Goal: Task Accomplishment & Management: Use online tool/utility

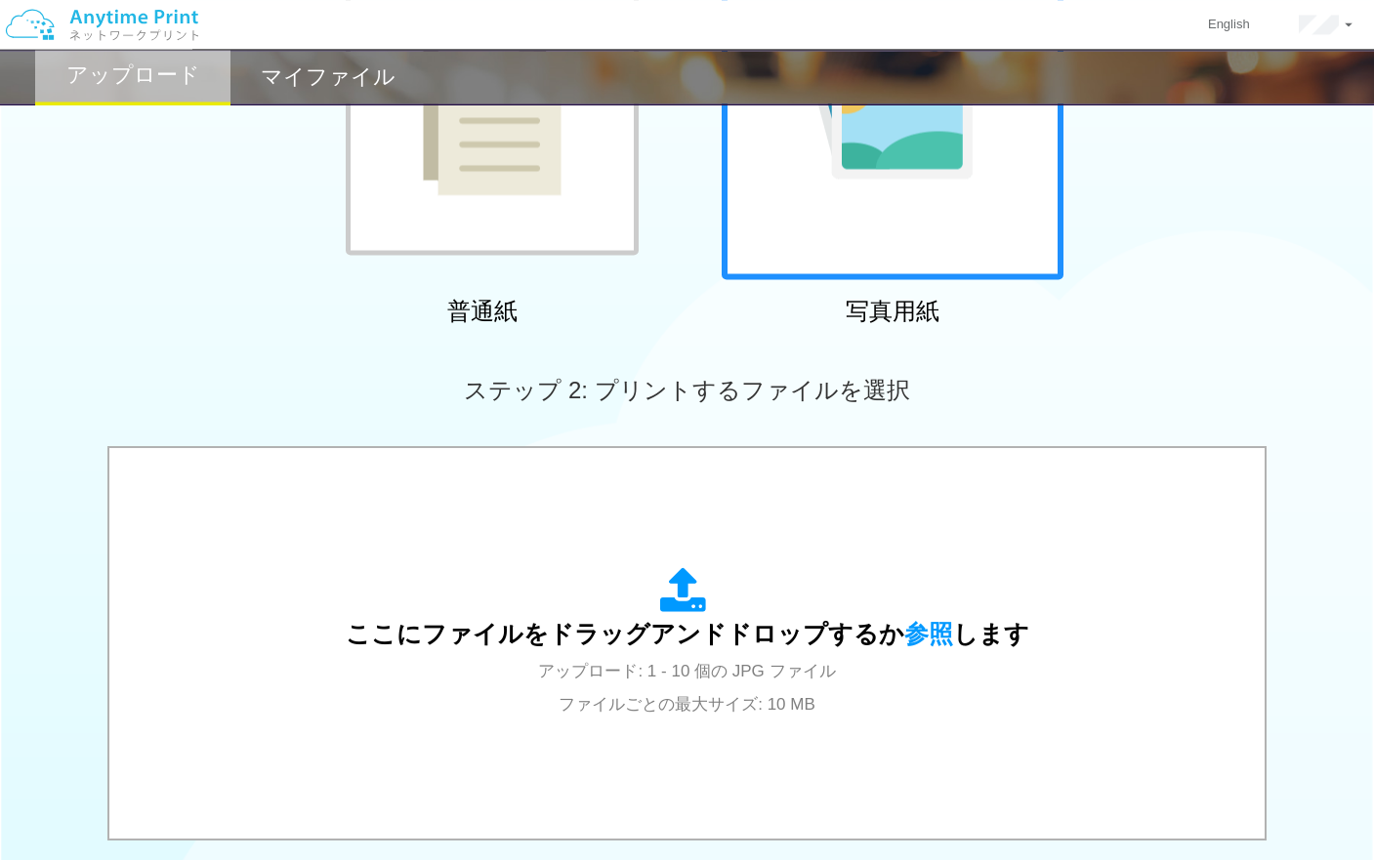
scroll to position [332, 0]
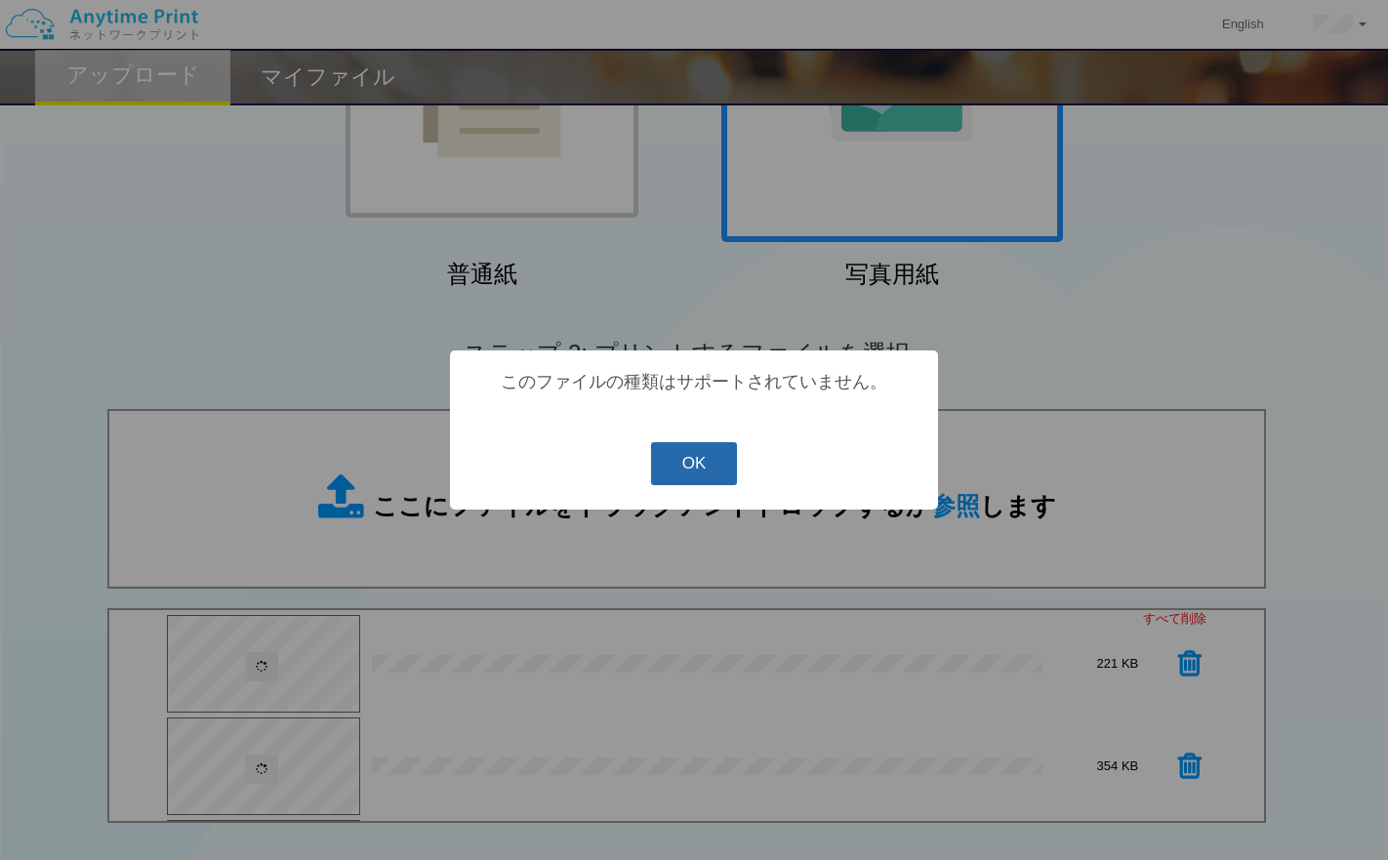
click at [698, 464] on button "OK" at bounding box center [694, 463] width 87 height 43
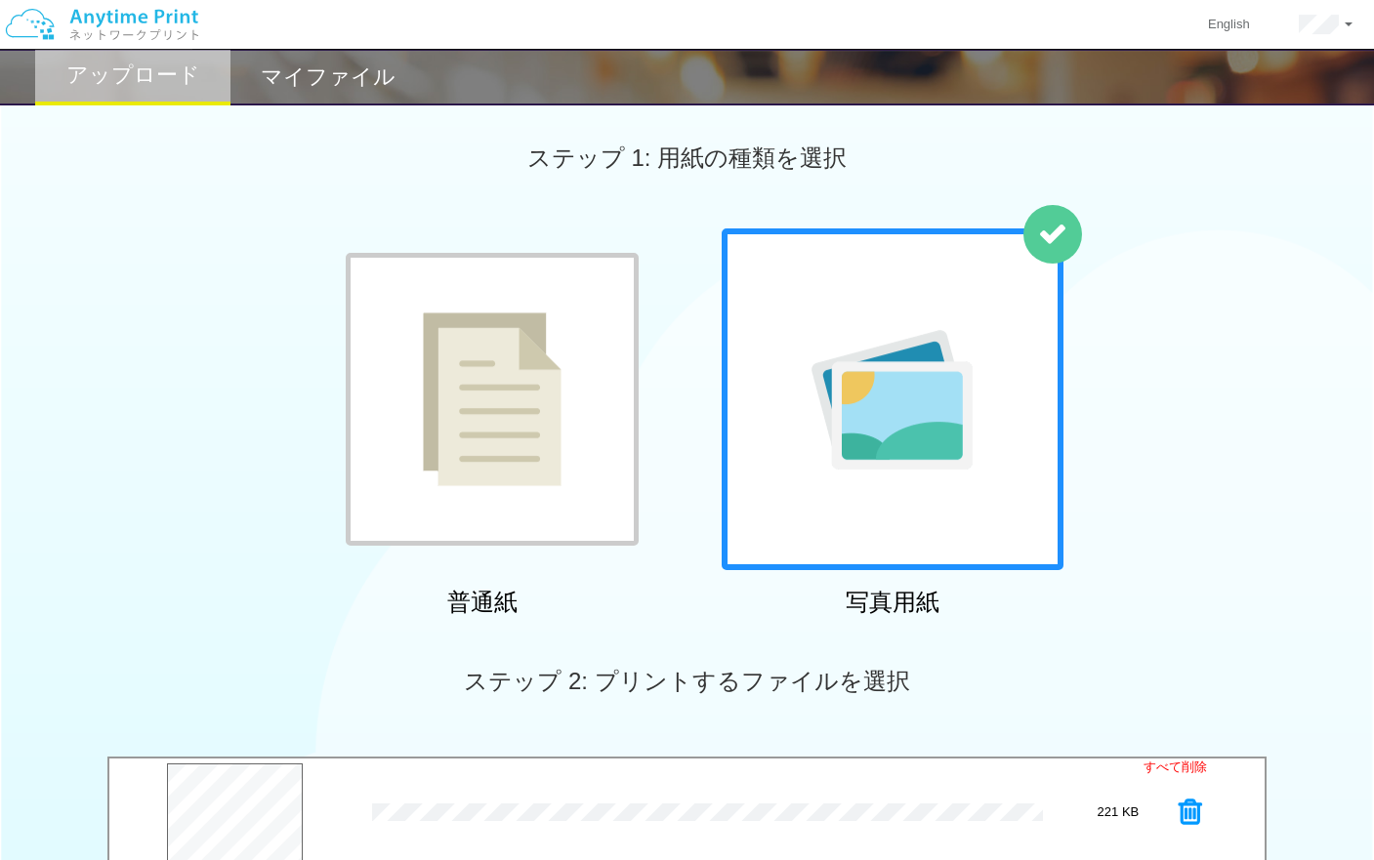
scroll to position [0, 0]
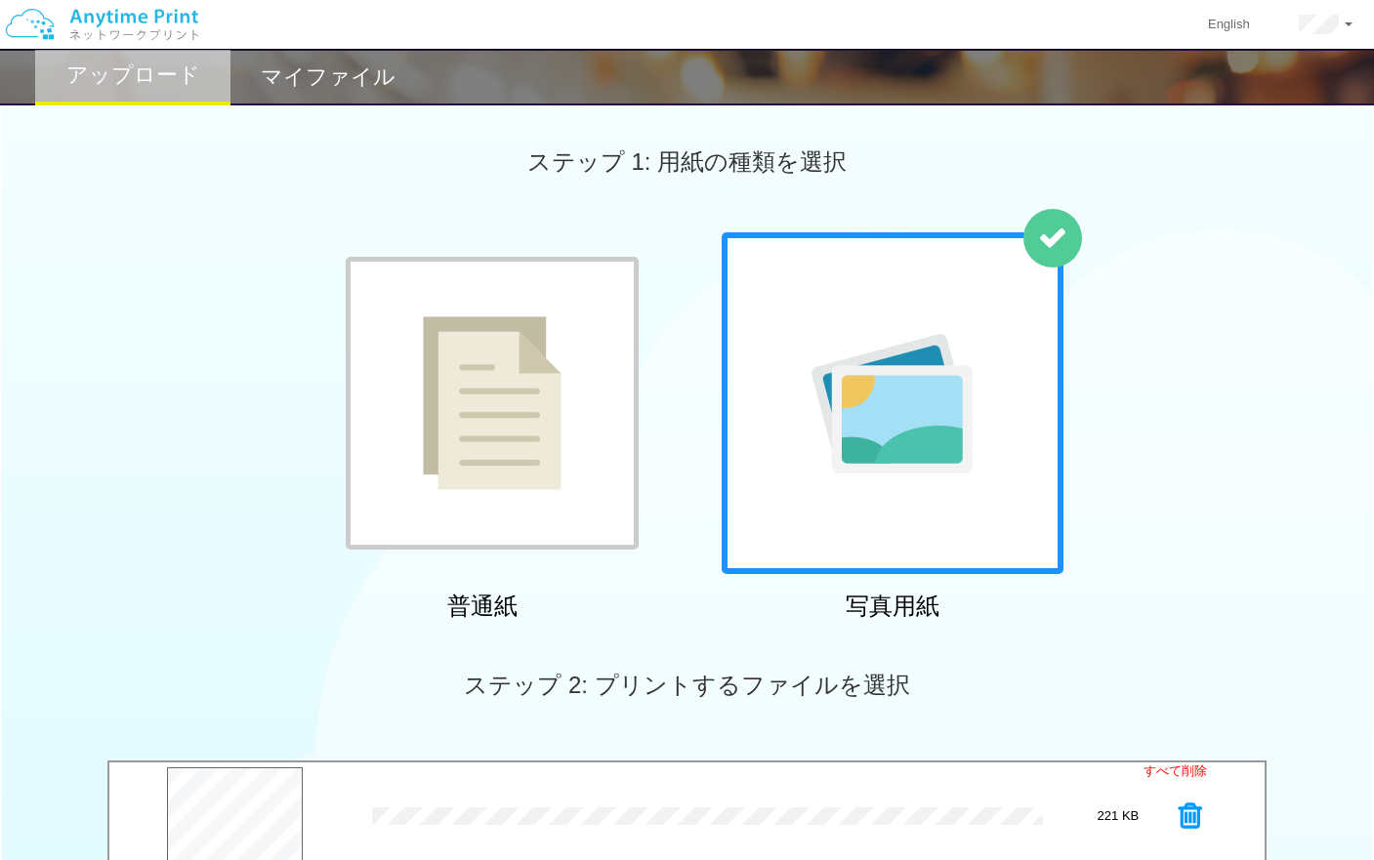
click at [950, 407] on img at bounding box center [891, 404] width 161 height 140
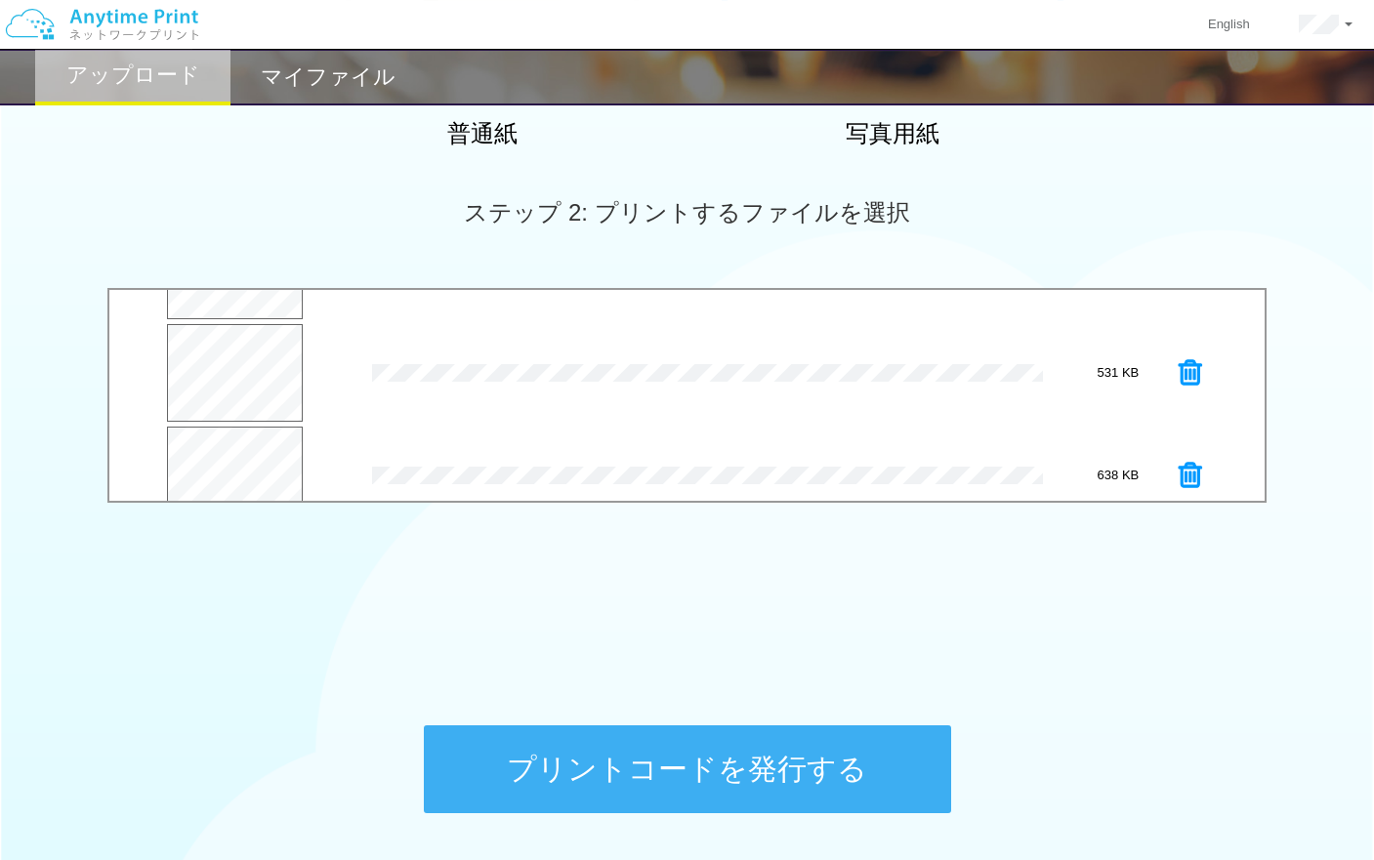
scroll to position [625, 0]
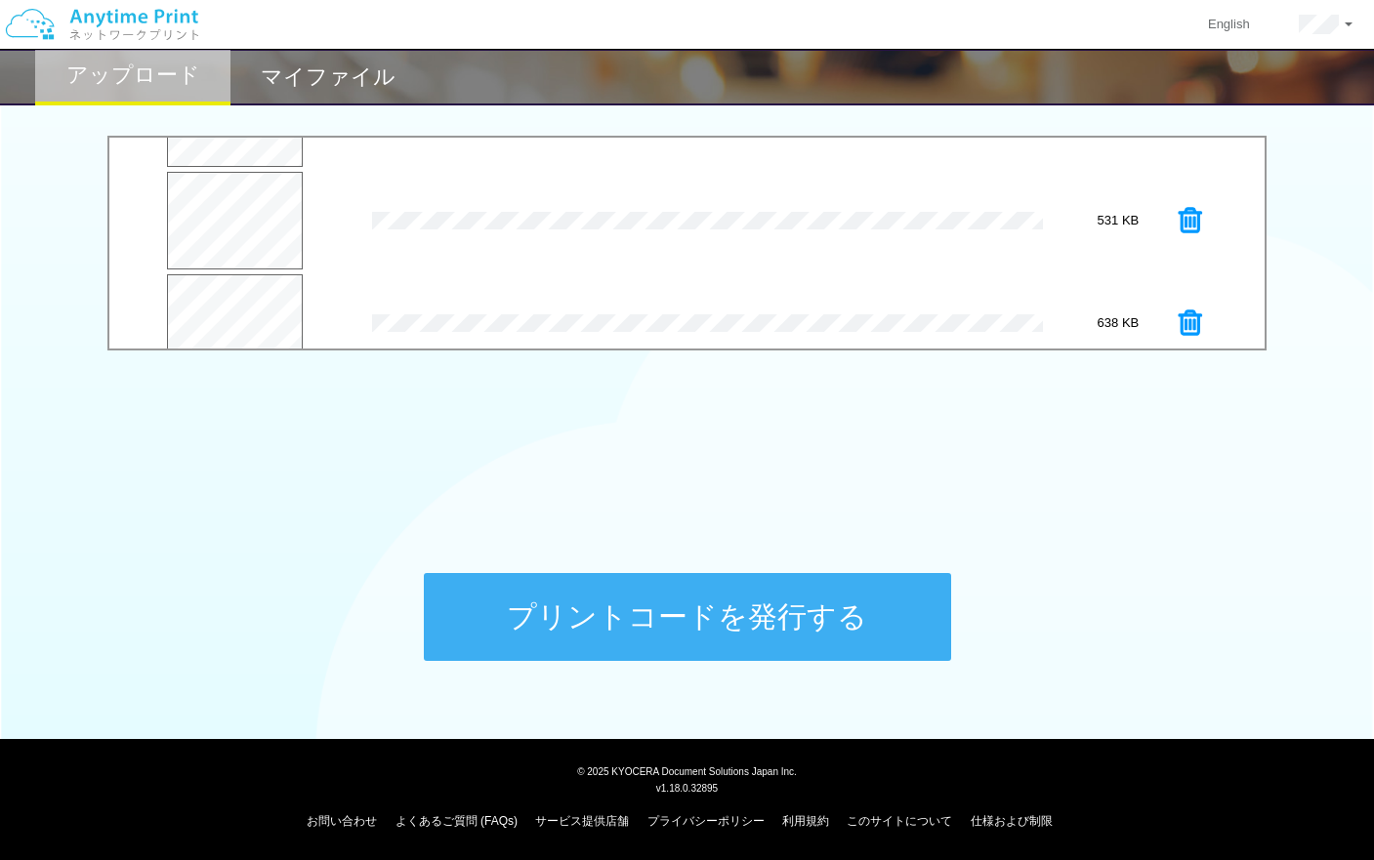
click at [772, 610] on button "プリントコードを発行する" at bounding box center [687, 617] width 527 height 88
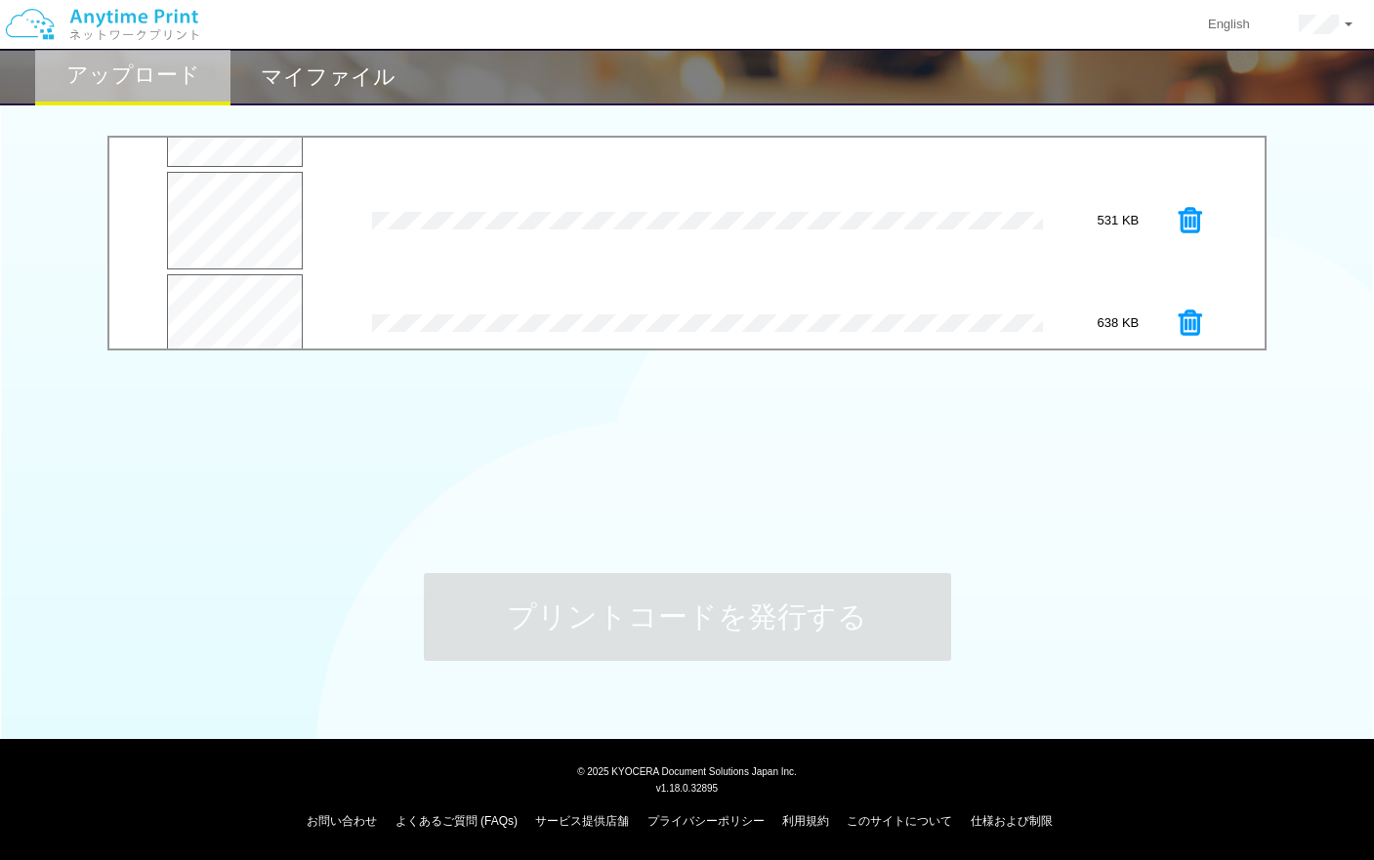
scroll to position [0, 0]
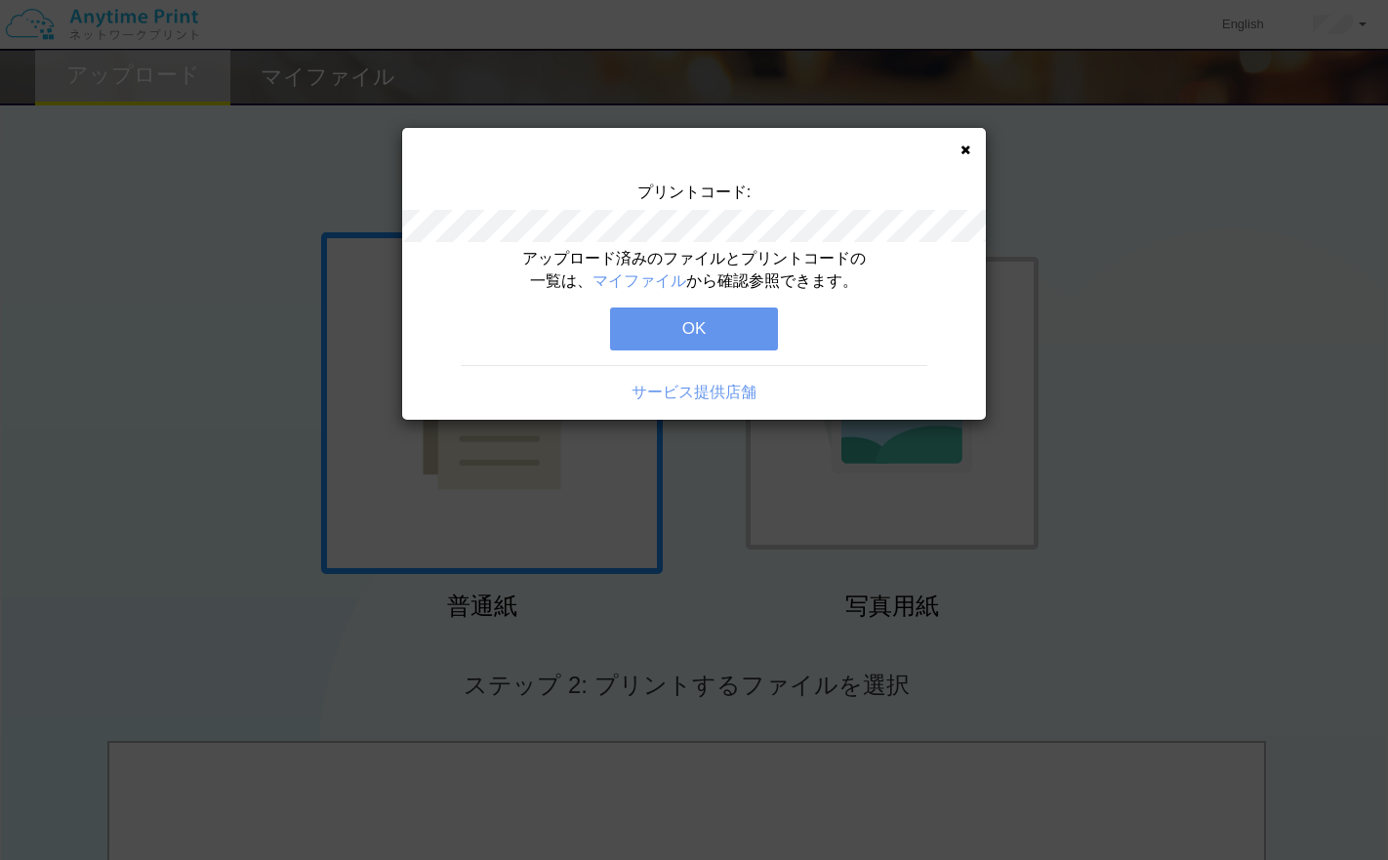
click at [708, 341] on button "OK" at bounding box center [694, 329] width 168 height 43
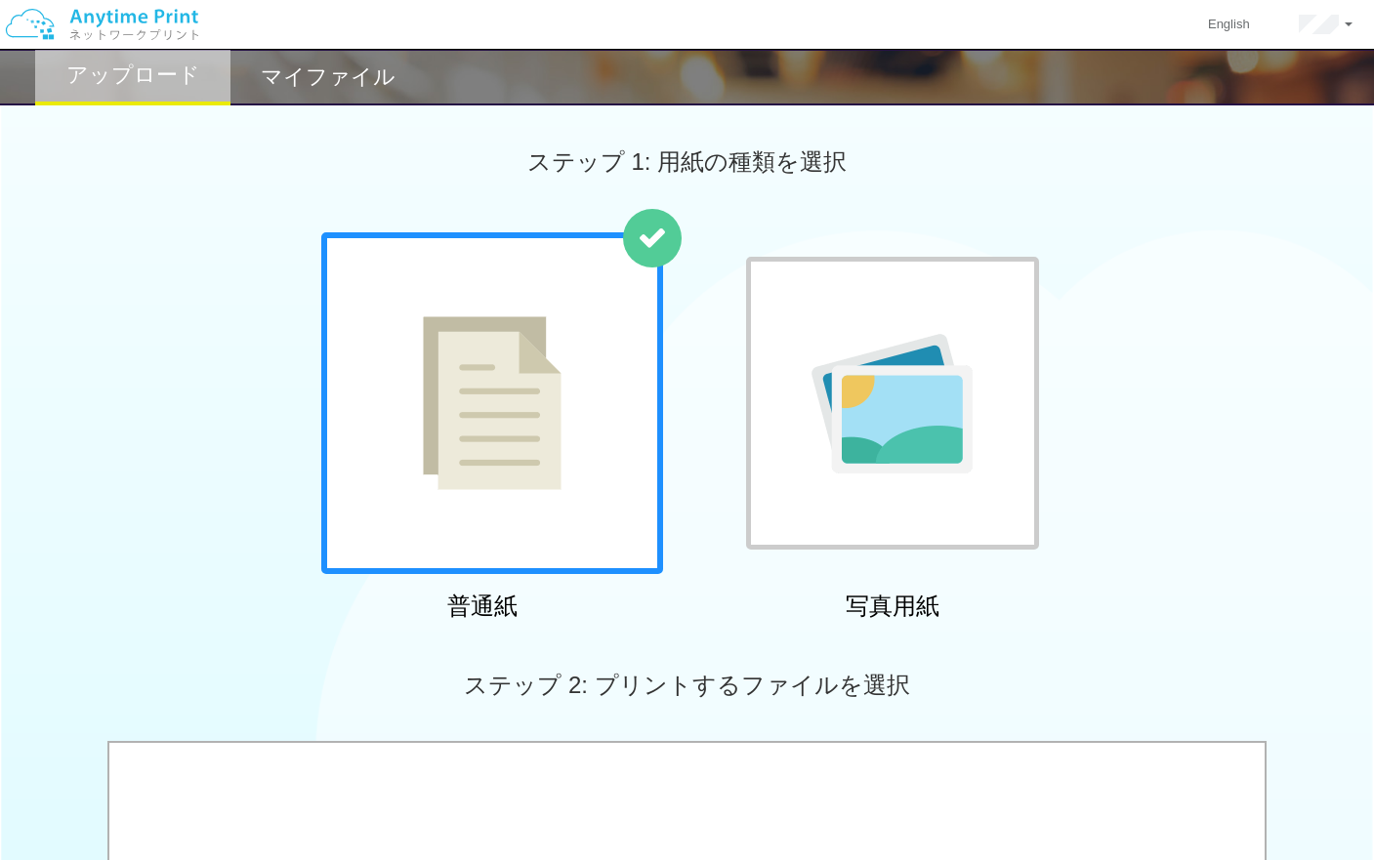
click at [347, 66] on h2 "マイファイル" at bounding box center [328, 76] width 135 height 23
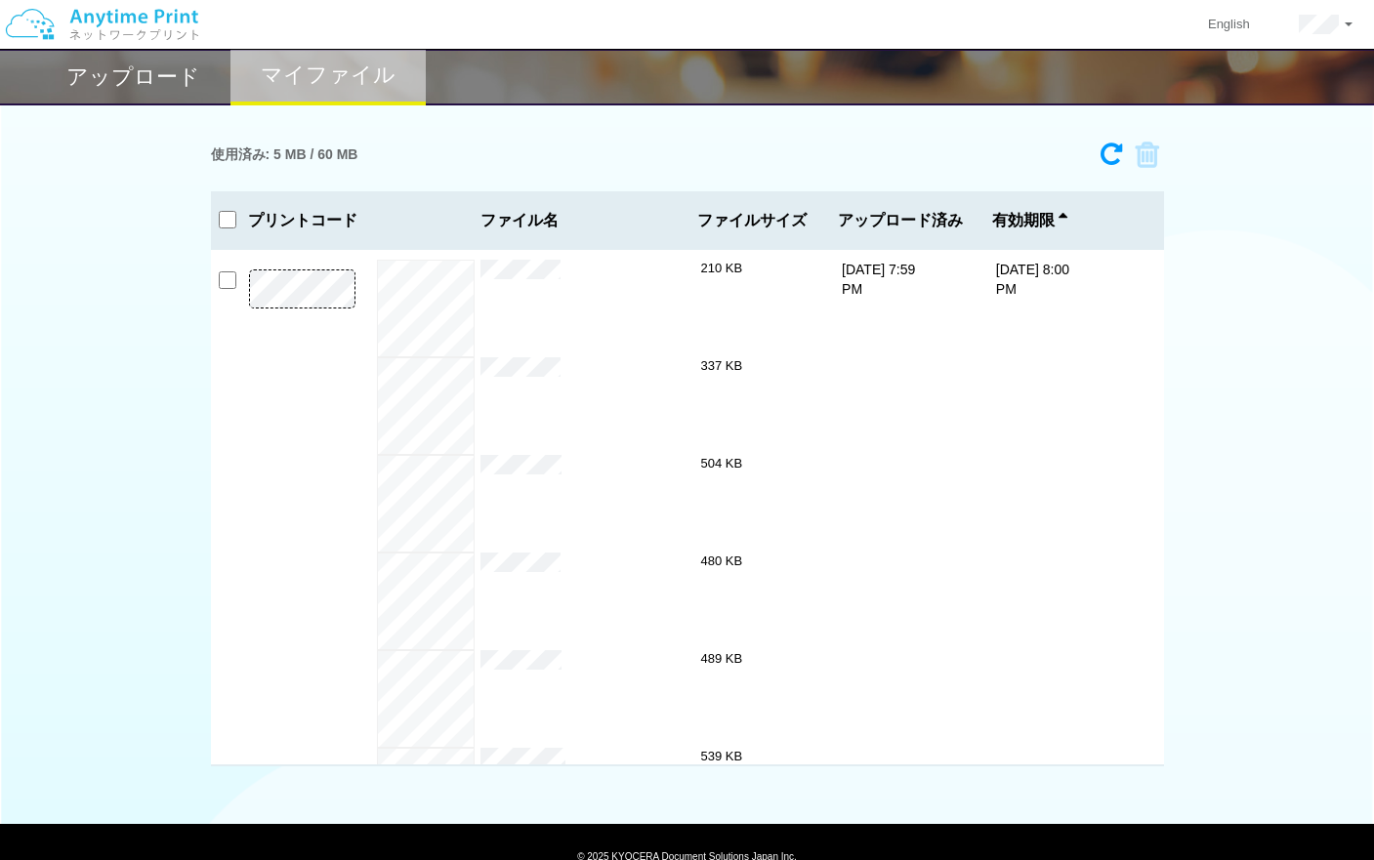
click at [133, 87] on h2 "アップロード" at bounding box center [133, 76] width 134 height 23
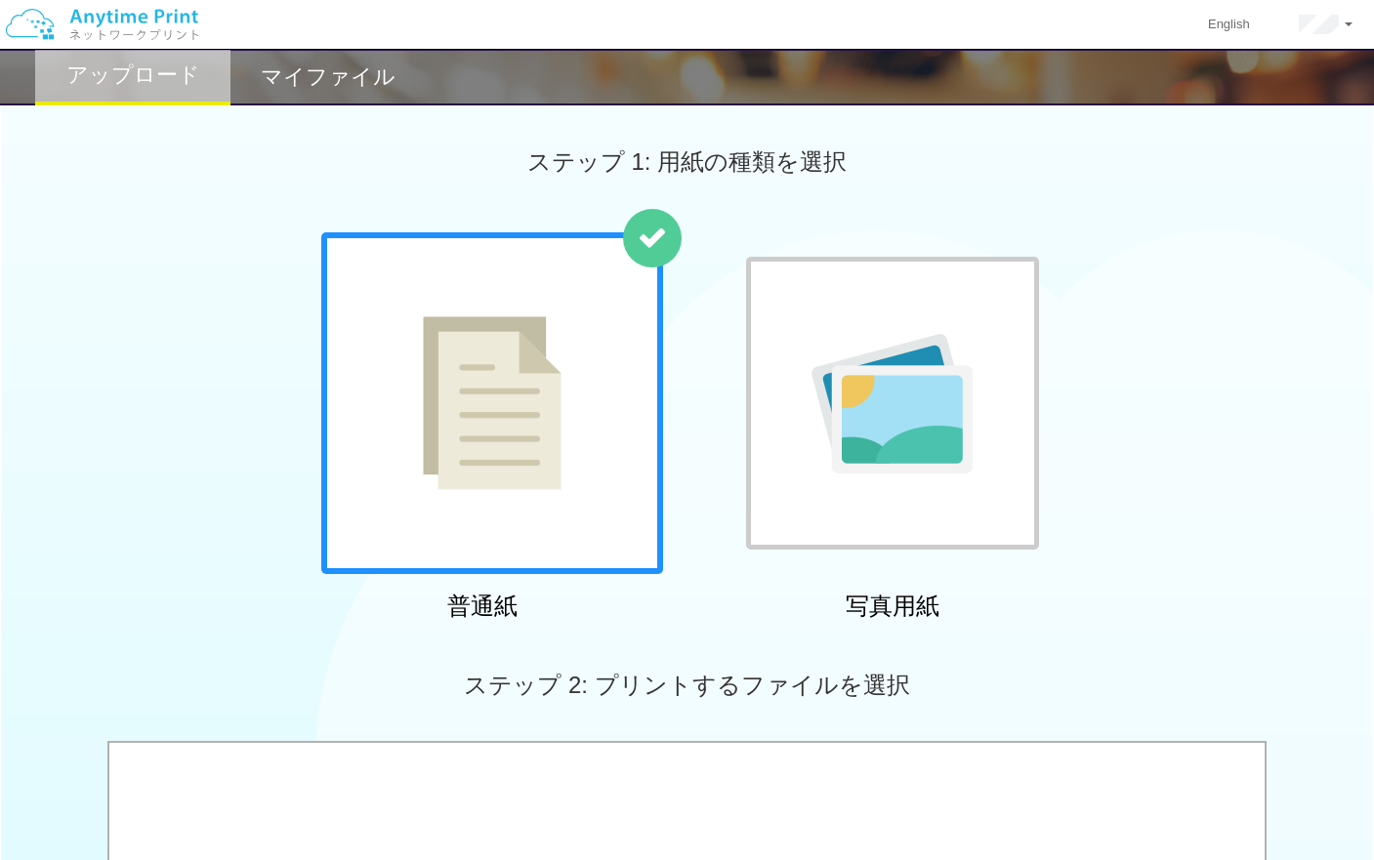
click at [833, 399] on img at bounding box center [891, 404] width 161 height 140
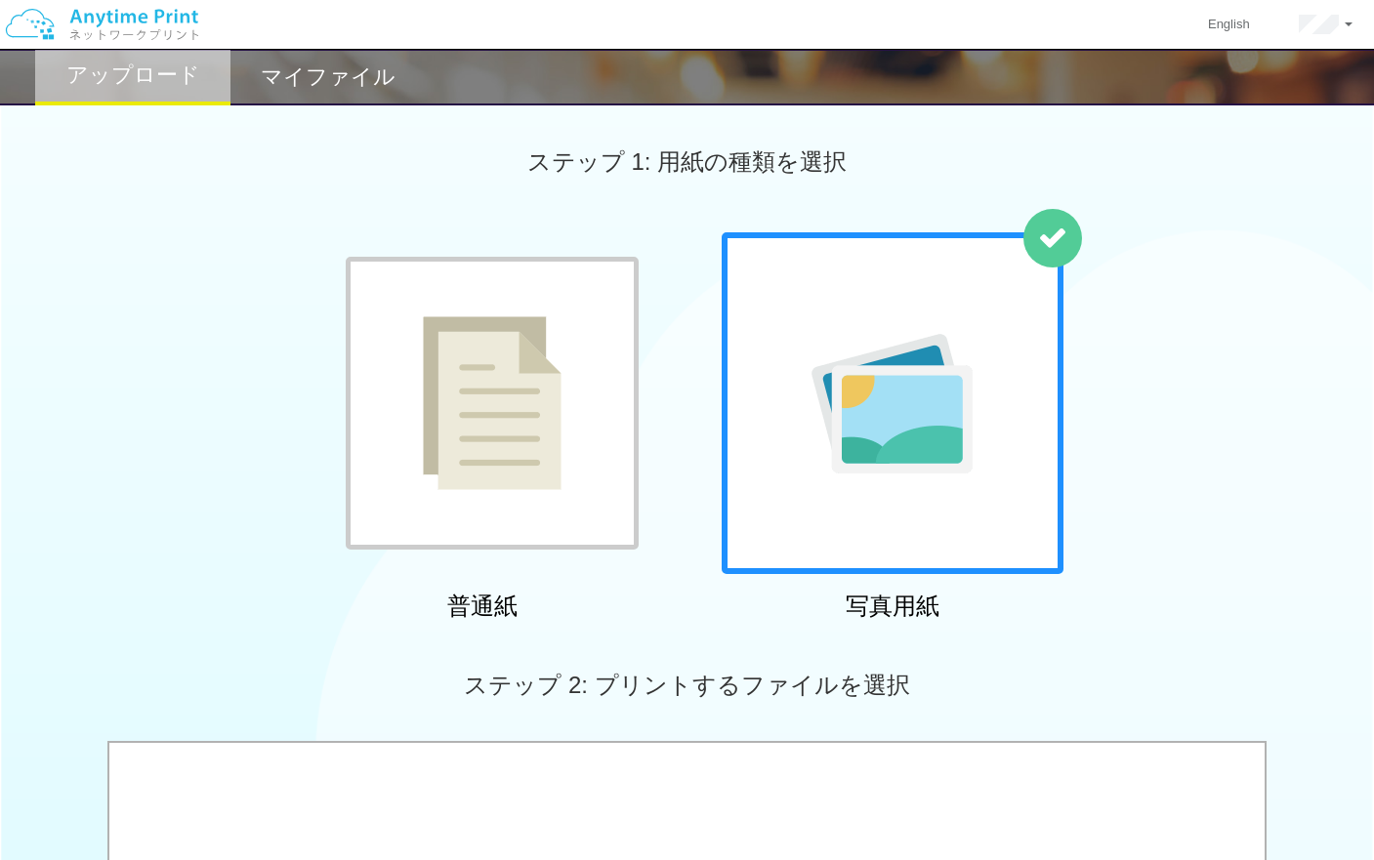
click at [907, 472] on img at bounding box center [891, 404] width 161 height 140
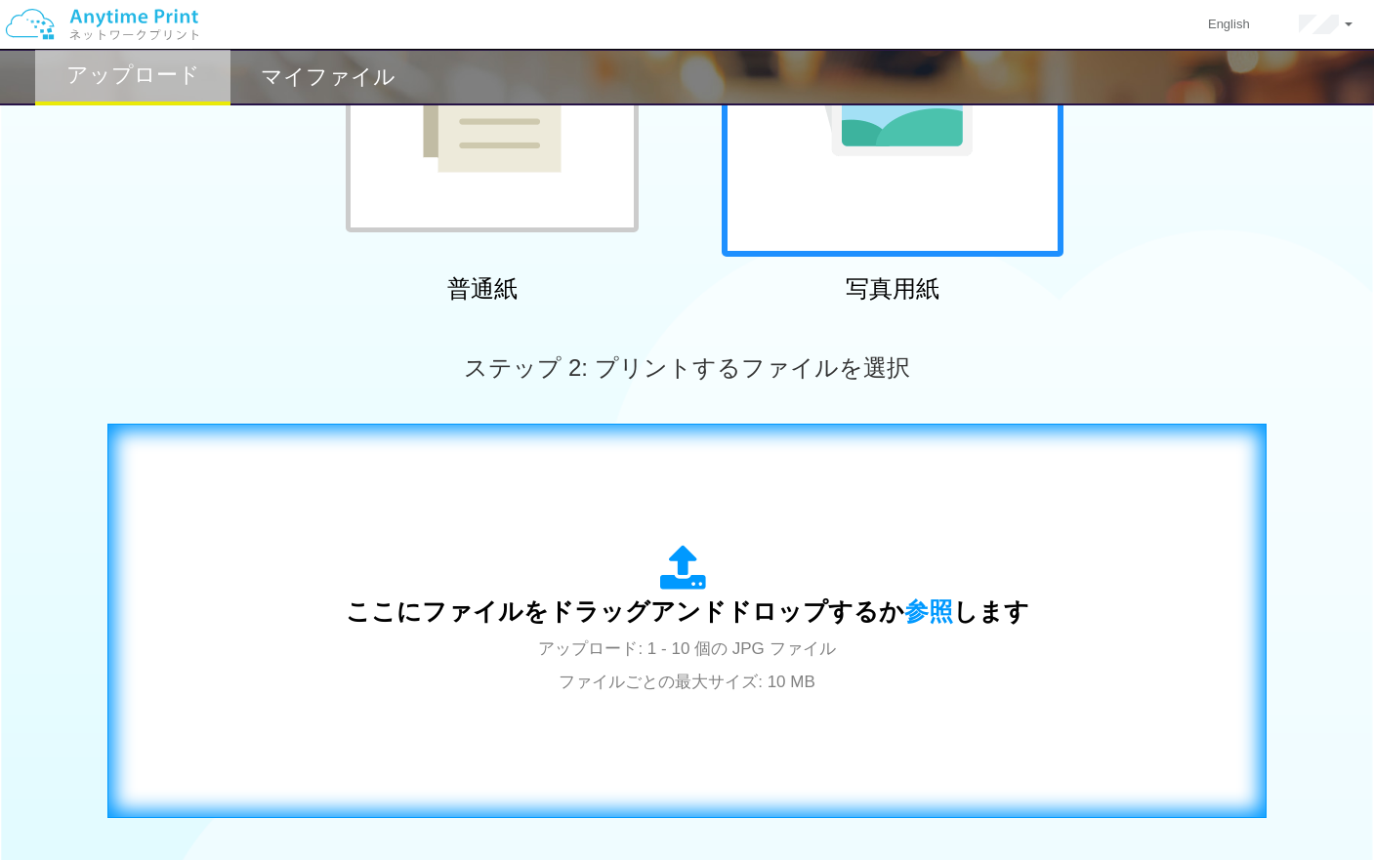
scroll to position [382, 0]
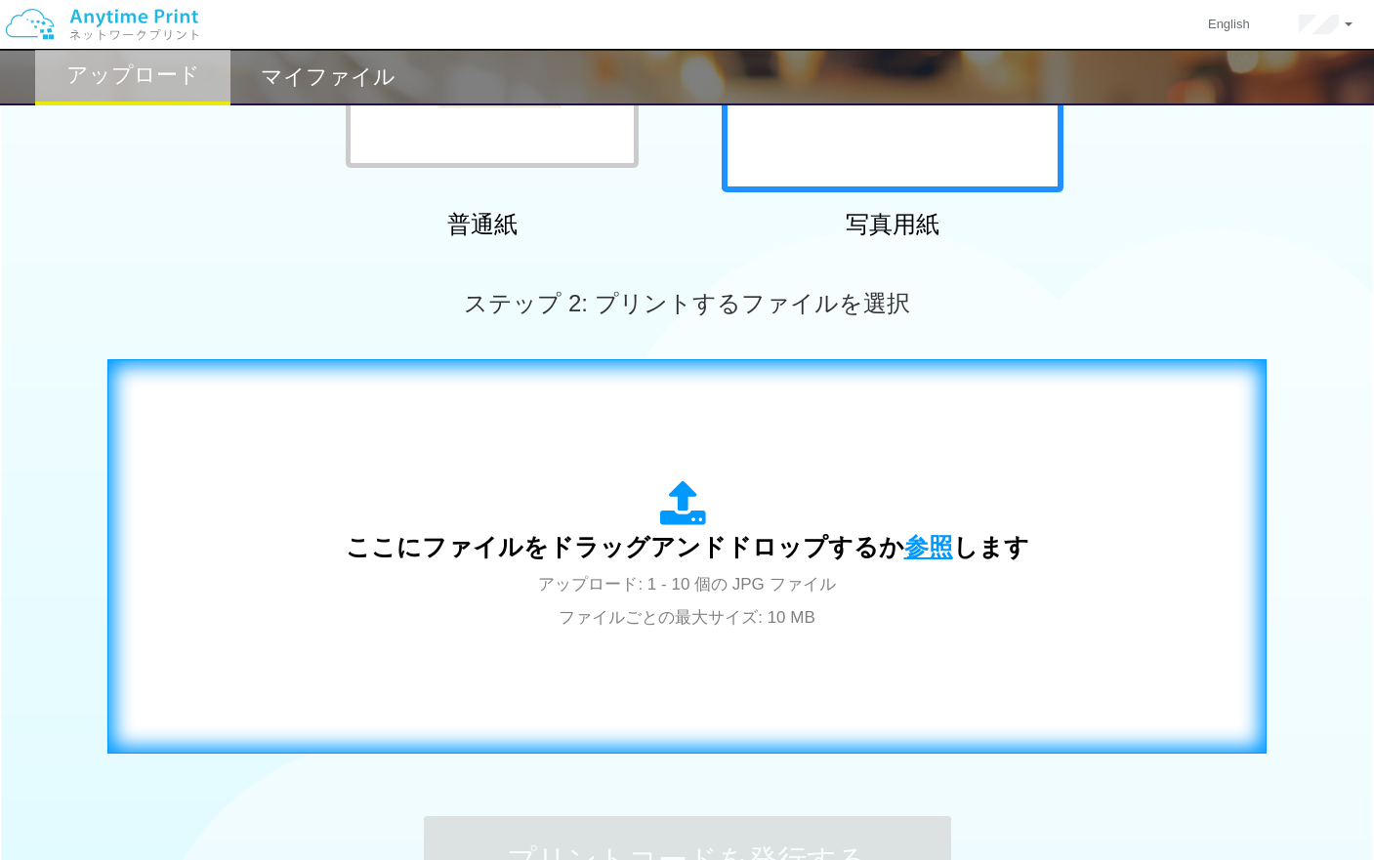
click at [928, 549] on span "参照" at bounding box center [928, 546] width 49 height 27
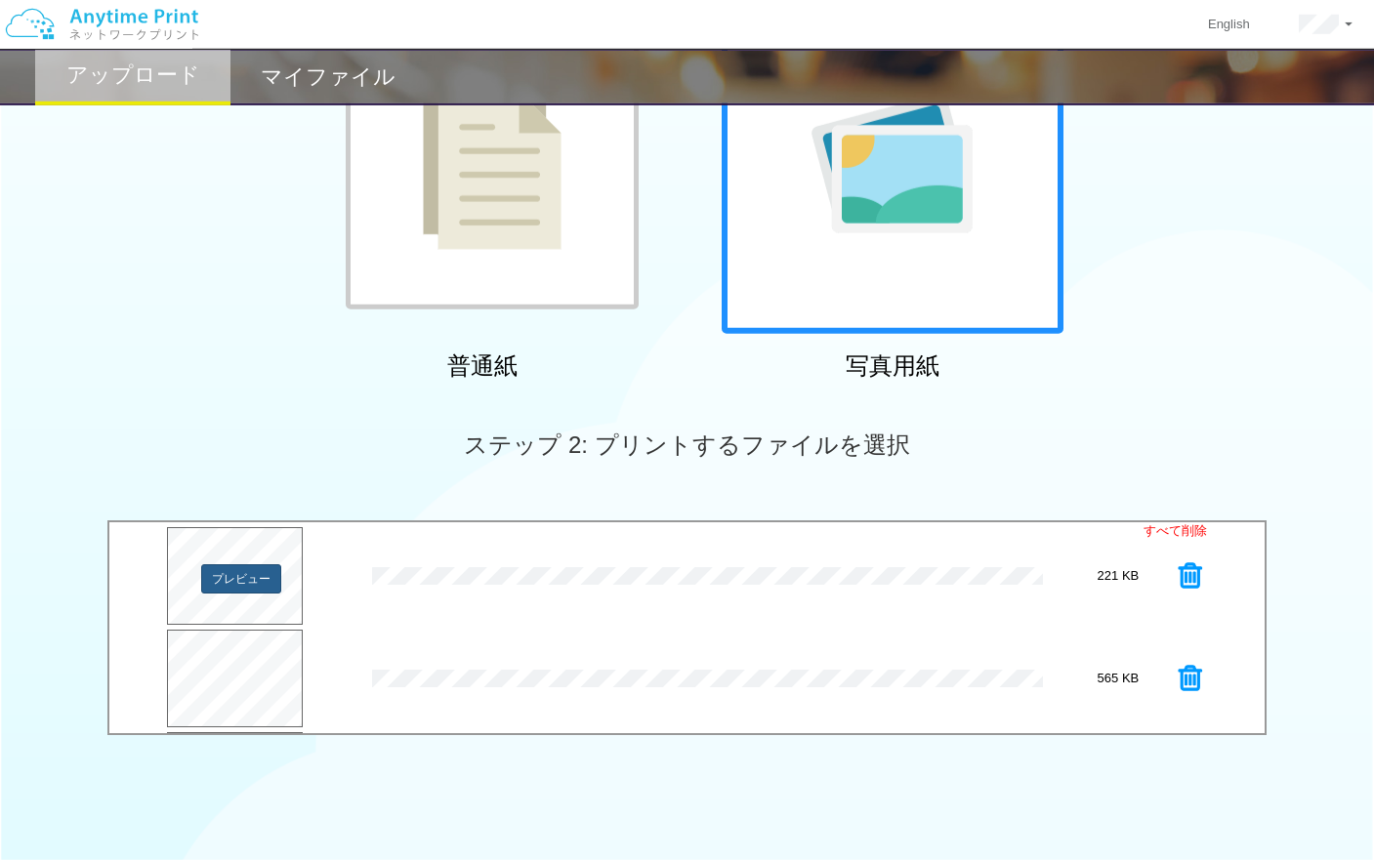
scroll to position [349, 0]
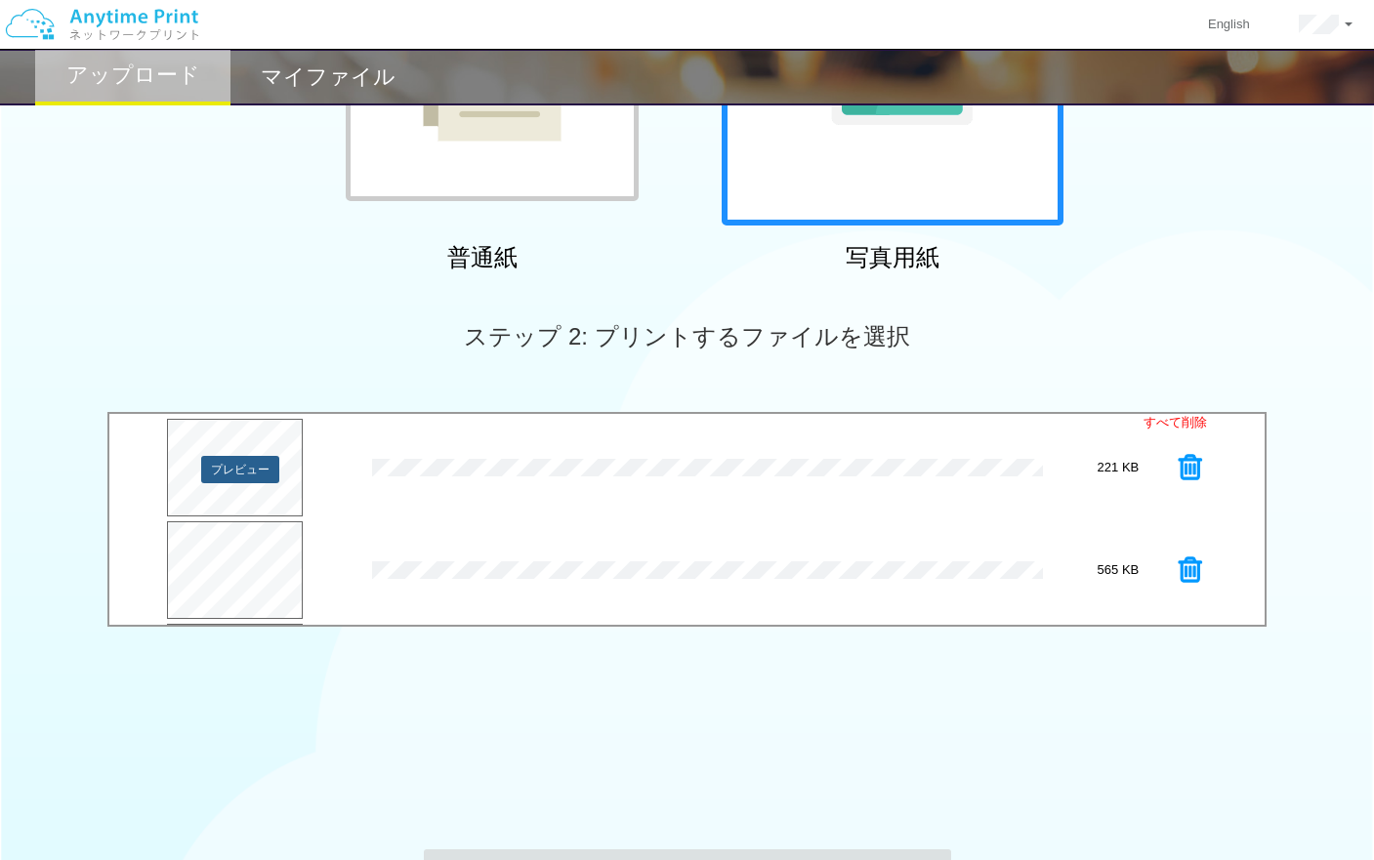
click at [225, 474] on button "プレビュー" at bounding box center [240, 469] width 78 height 27
click at [263, 472] on button "プレビュー" at bounding box center [240, 469] width 78 height 27
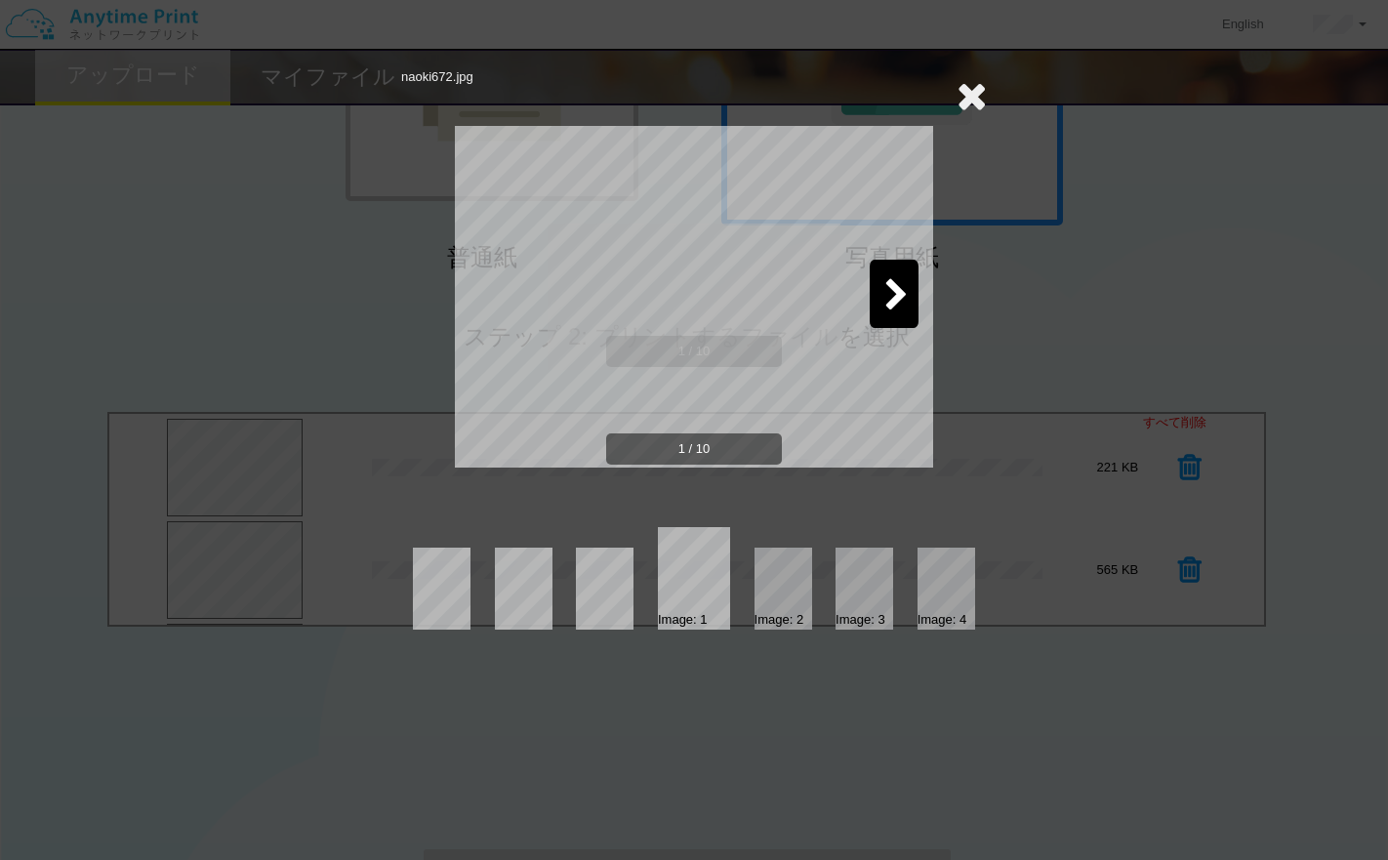
click at [892, 306] on icon at bounding box center [896, 296] width 24 height 34
click at [892, 307] on icon at bounding box center [896, 296] width 24 height 34
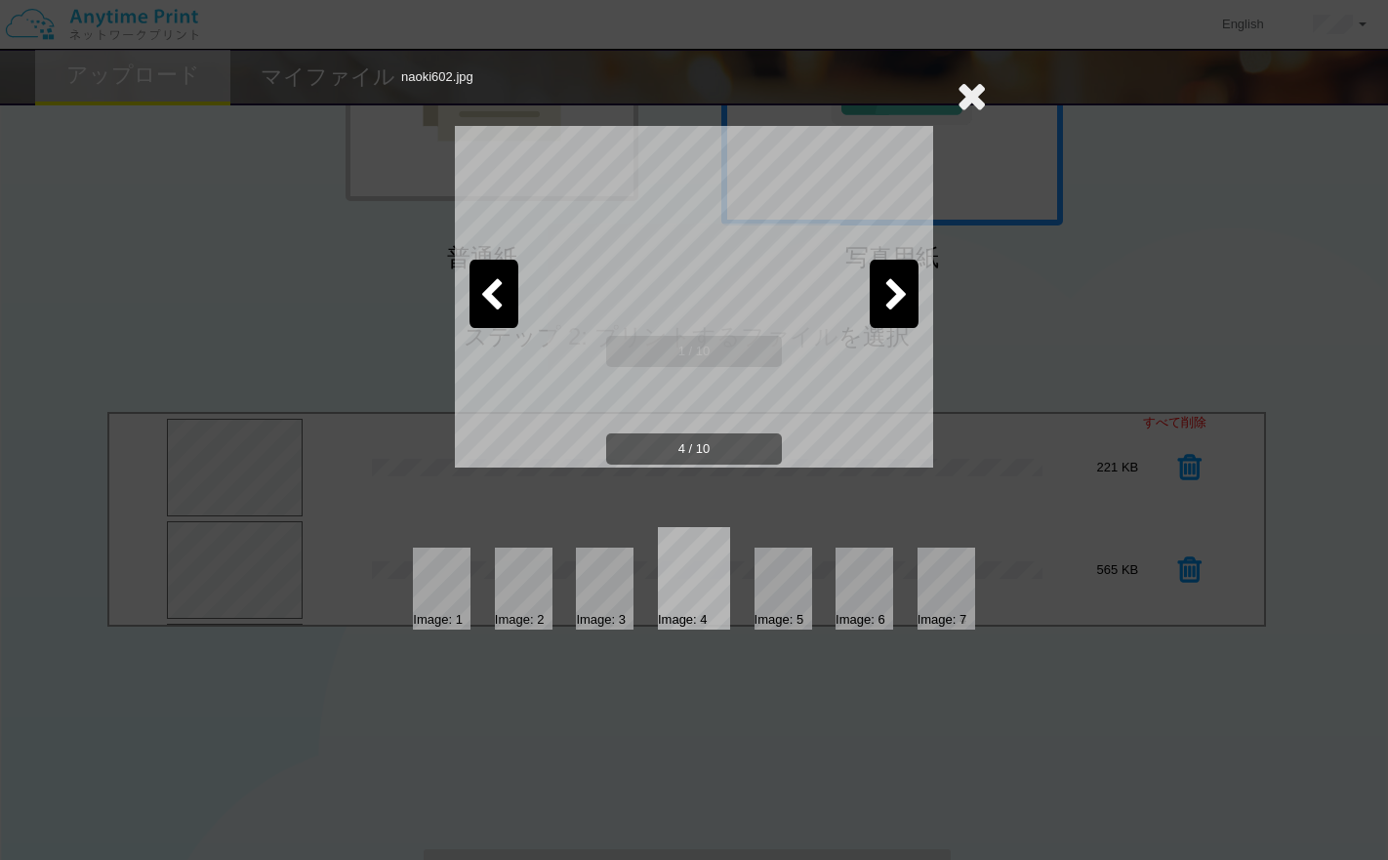
click at [892, 307] on icon at bounding box center [896, 296] width 24 height 34
click at [891, 307] on icon at bounding box center [896, 296] width 24 height 34
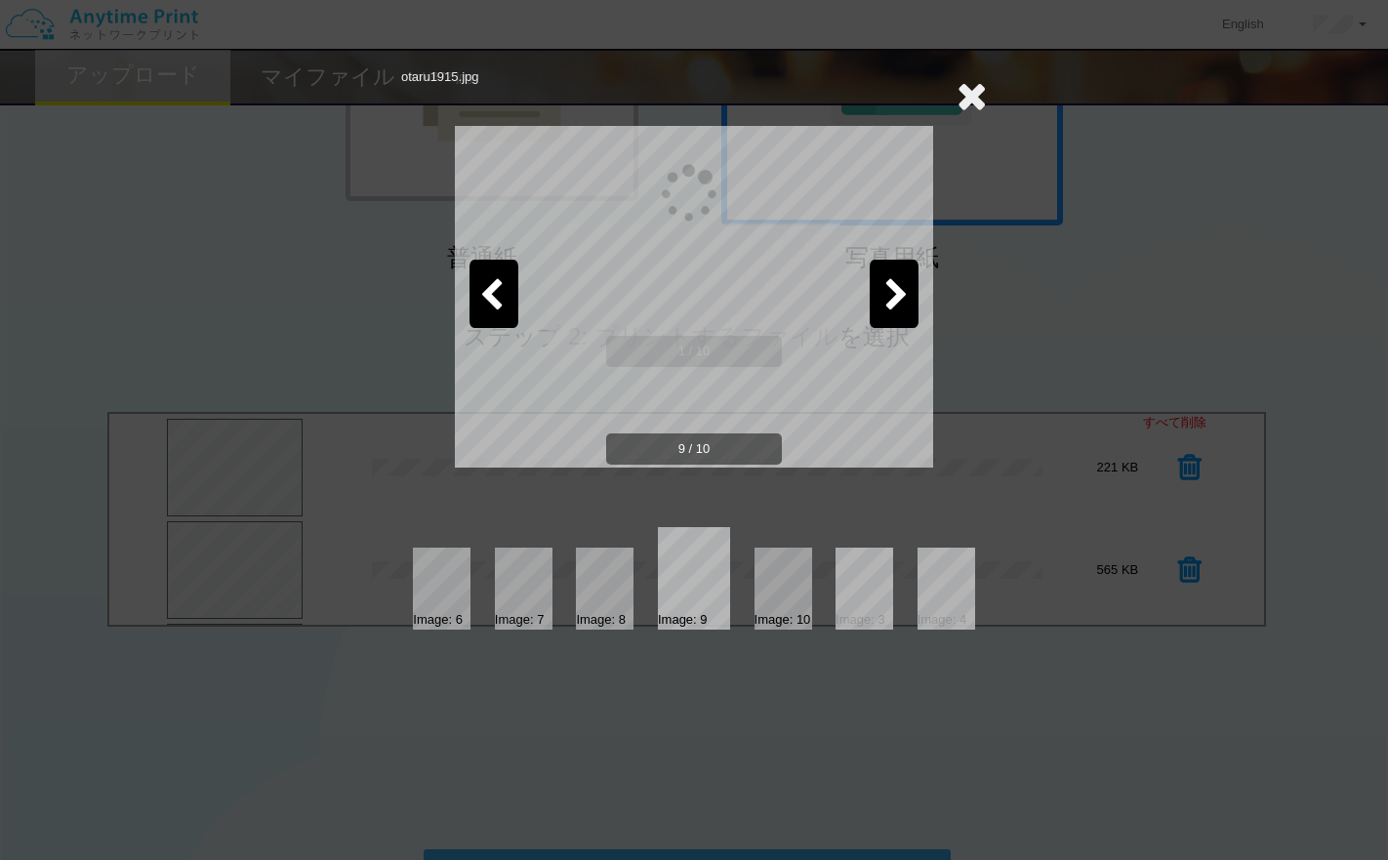
click at [891, 307] on icon at bounding box center [896, 296] width 24 height 34
click at [975, 102] on icon at bounding box center [972, 95] width 30 height 39
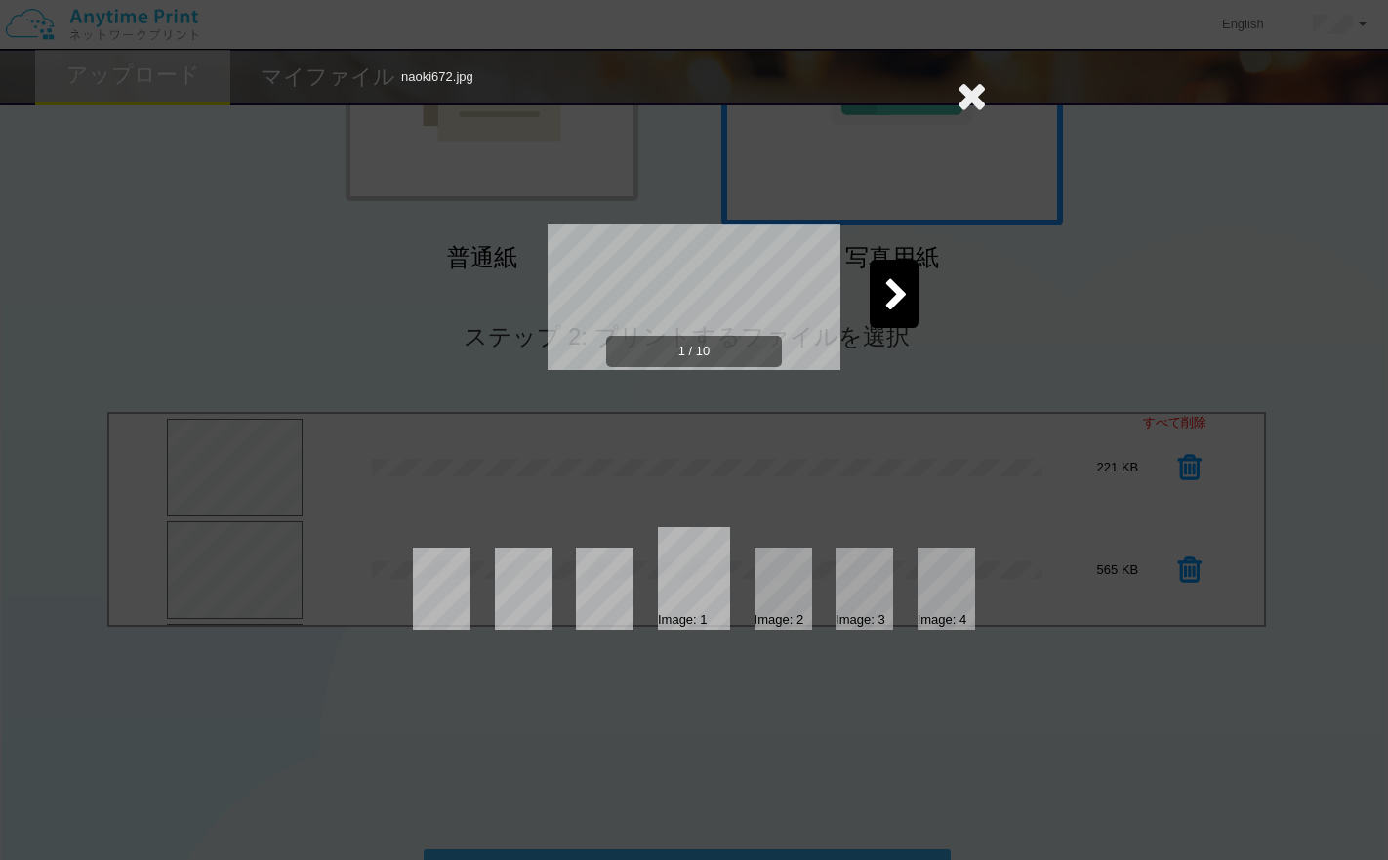
click at [1258, 432] on div "naoki672.jpg 1 / 10 Image: 1 Image: 2 Image: 3 Image: 4" at bounding box center [694, 430] width 1388 height 860
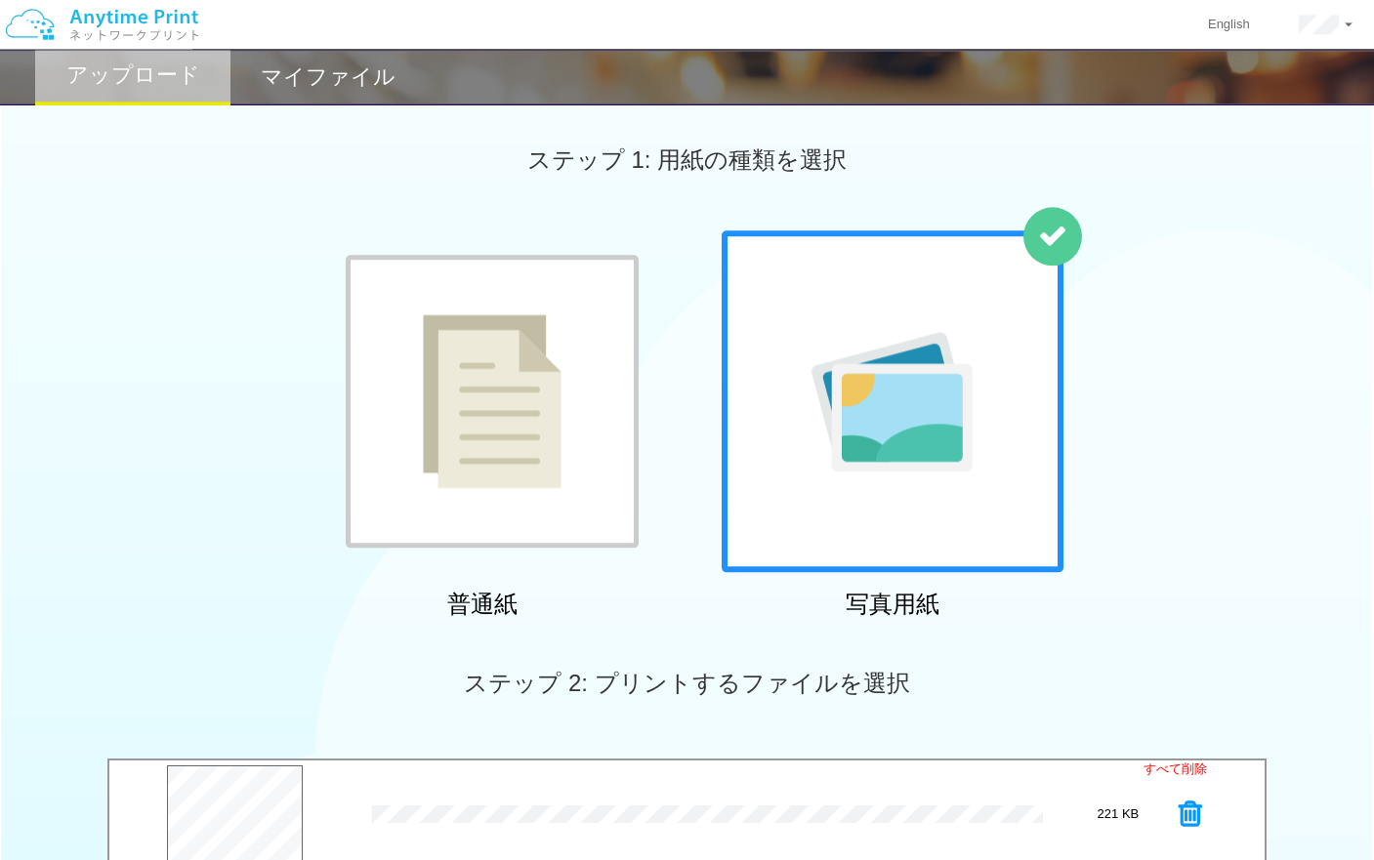
scroll to position [0, 0]
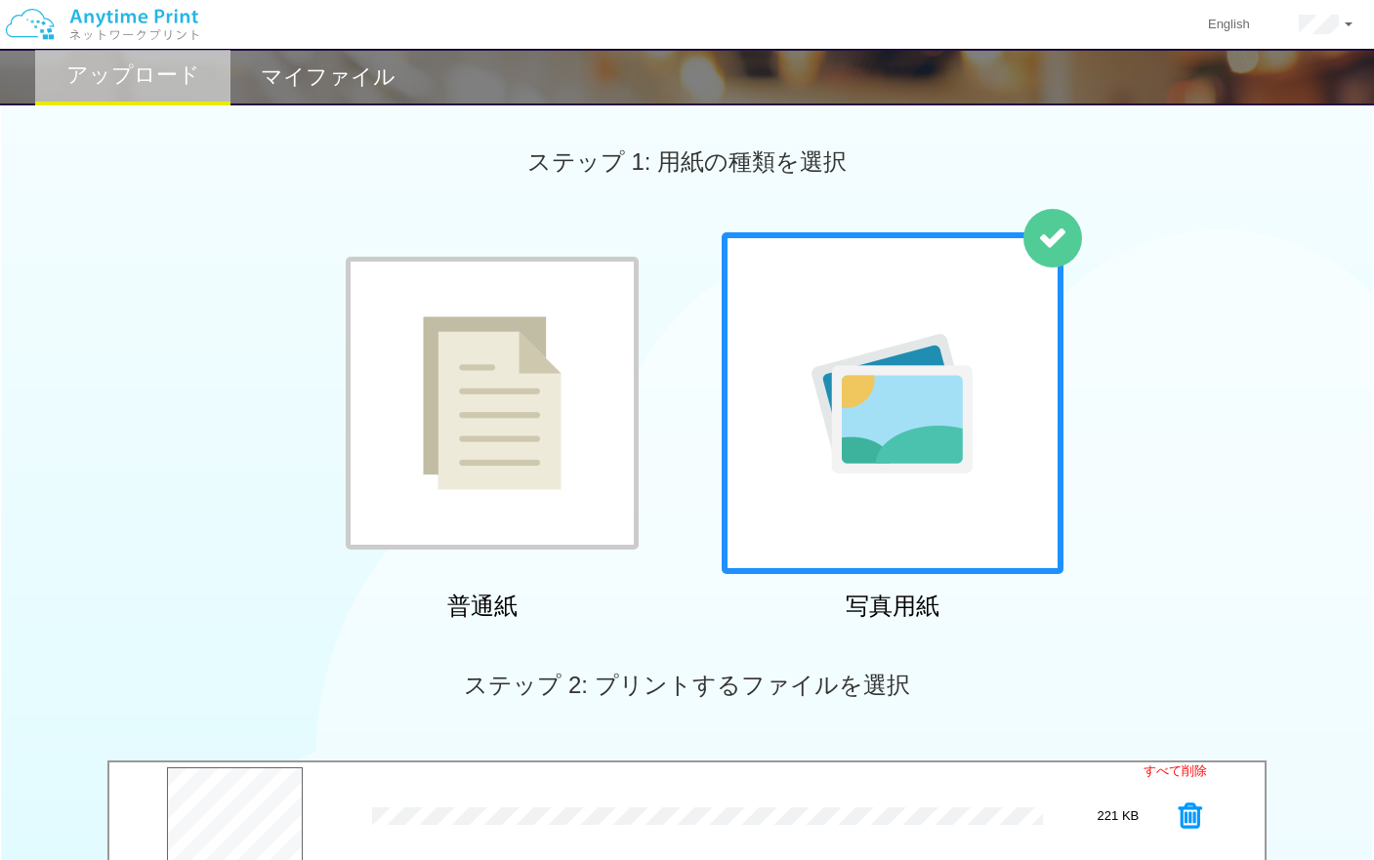
click at [901, 424] on img at bounding box center [891, 404] width 161 height 140
click at [911, 401] on img at bounding box center [891, 404] width 161 height 140
click at [146, 19] on img at bounding box center [102, 24] width 208 height 68
click at [181, 86] on h2 "アップロード" at bounding box center [133, 74] width 134 height 23
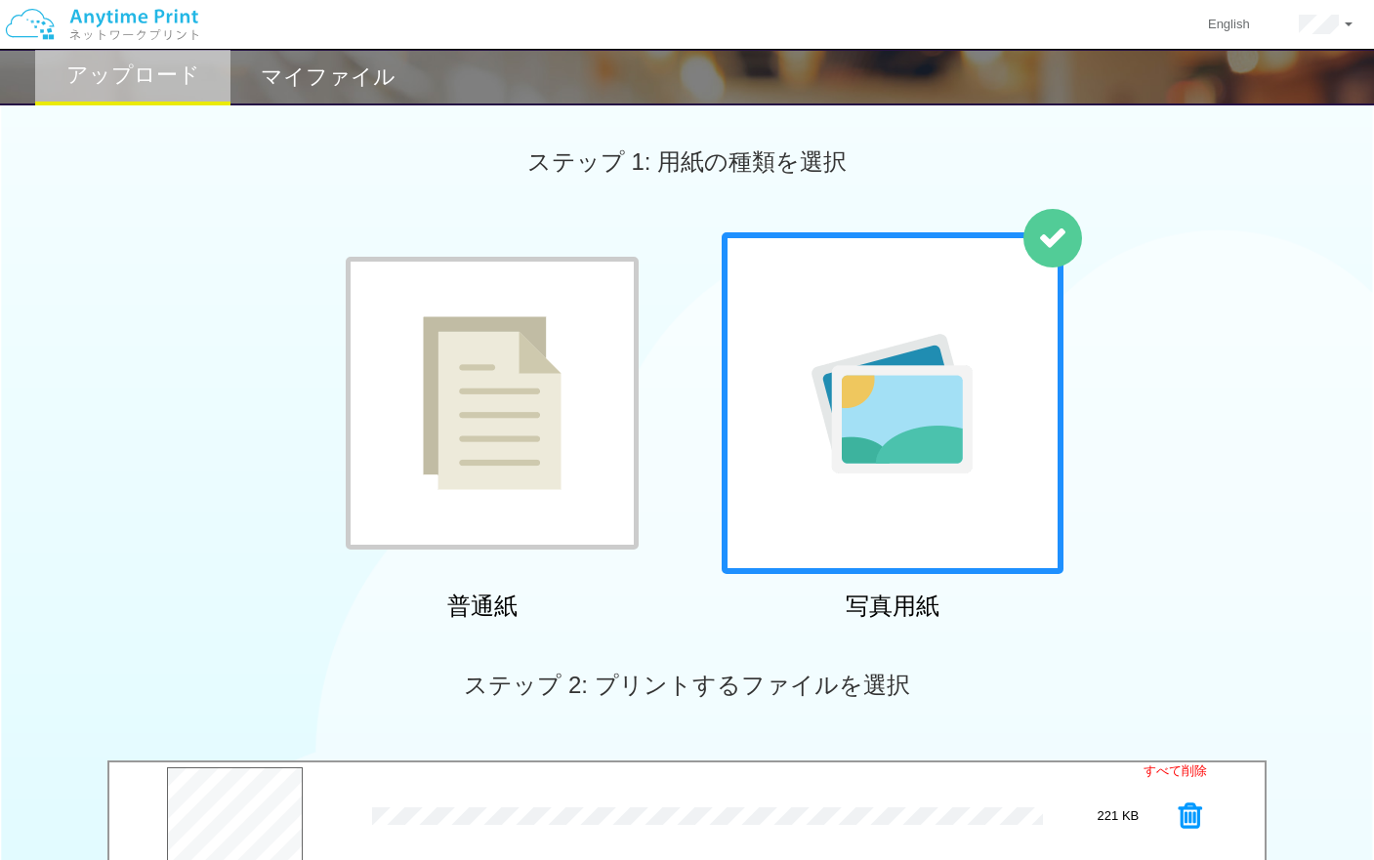
click at [307, 79] on h2 "マイファイル" at bounding box center [328, 76] width 135 height 23
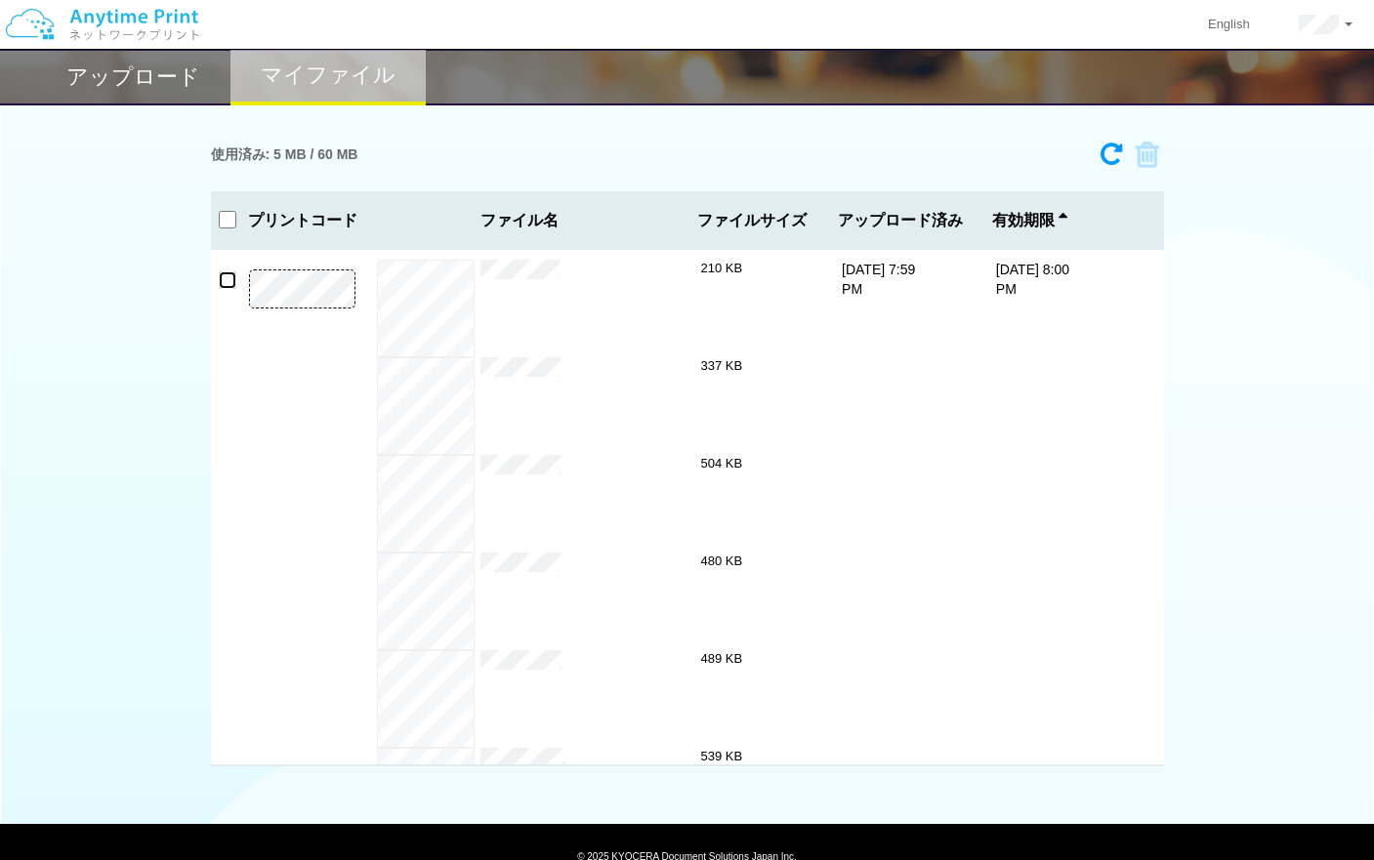
click at [226, 281] on input "checkbox" at bounding box center [228, 280] width 18 height 18
checkbox input "true"
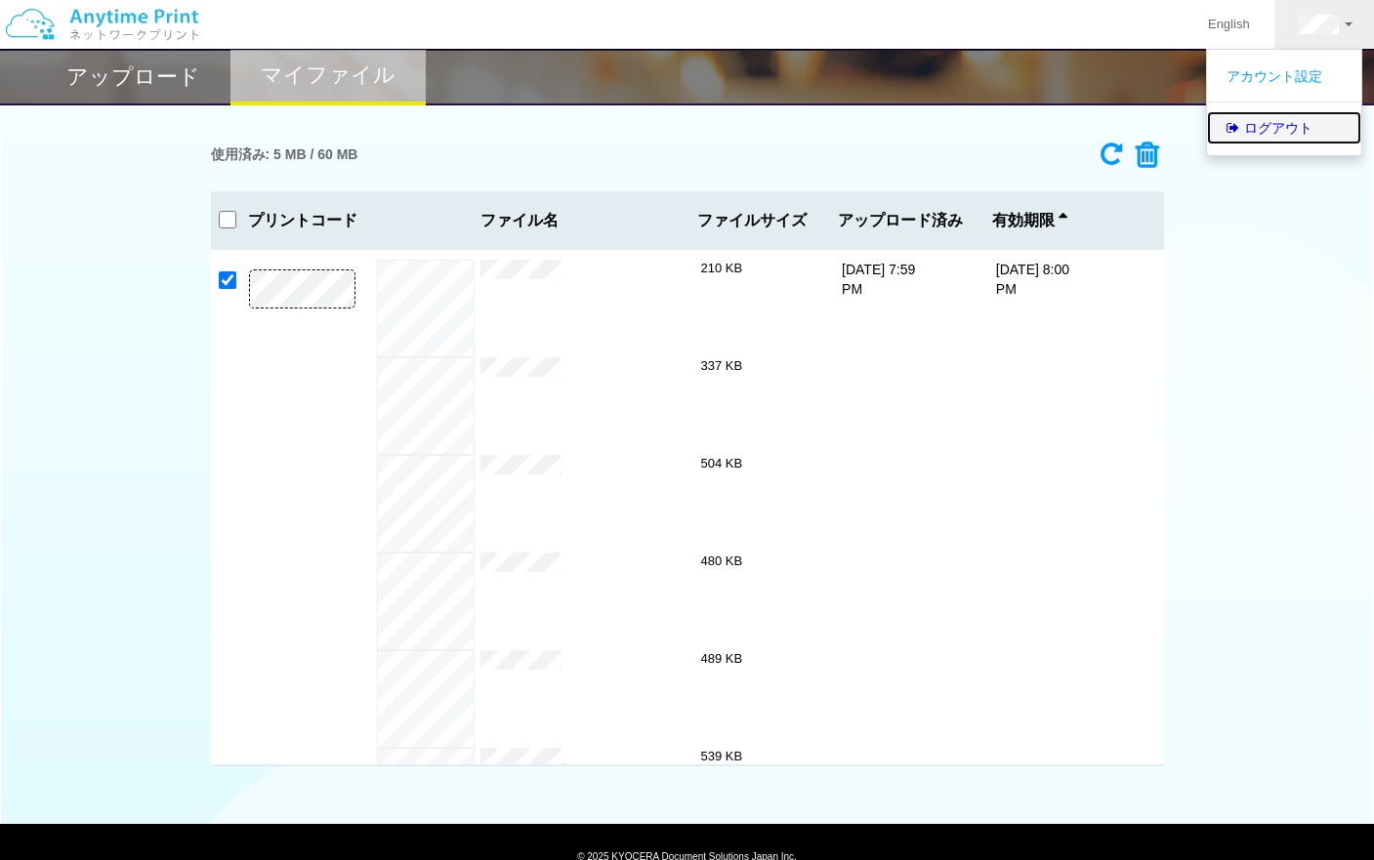
click at [1287, 131] on link "ログアウト" at bounding box center [1284, 127] width 154 height 33
